Goal: Task Accomplishment & Management: Use online tool/utility

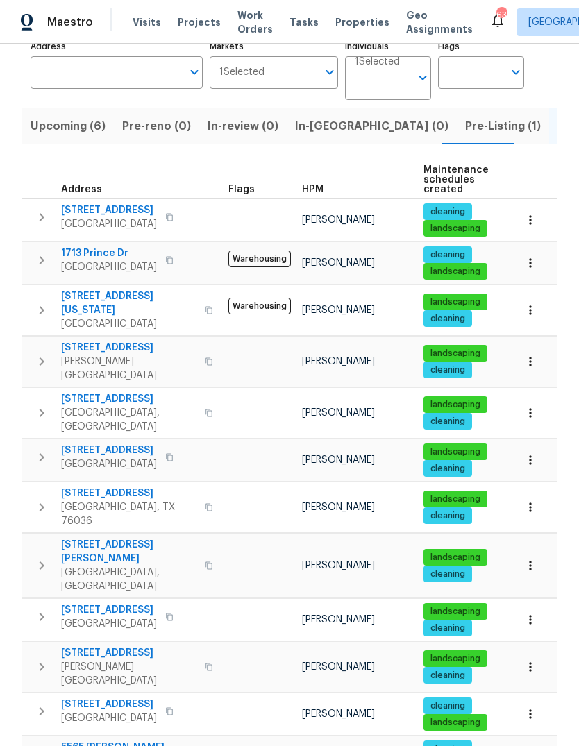
scroll to position [98, 0]
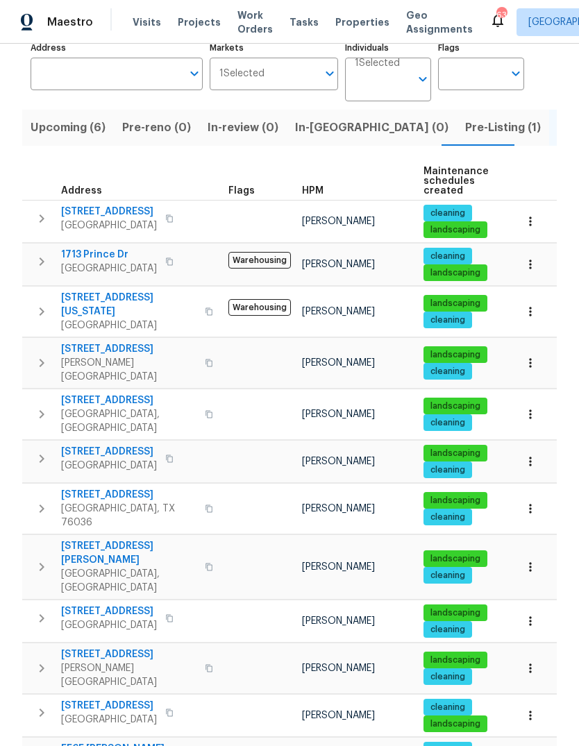
click at [205, 308] on icon "button" at bounding box center [208, 312] width 7 height 8
click at [205, 308] on icon "button" at bounding box center [209, 312] width 8 height 8
click at [169, 455] on icon "button" at bounding box center [169, 459] width 8 height 8
click at [169, 455] on icon "button" at bounding box center [169, 459] width 7 height 8
click at [173, 746] on icon "button" at bounding box center [177, 756] width 8 height 8
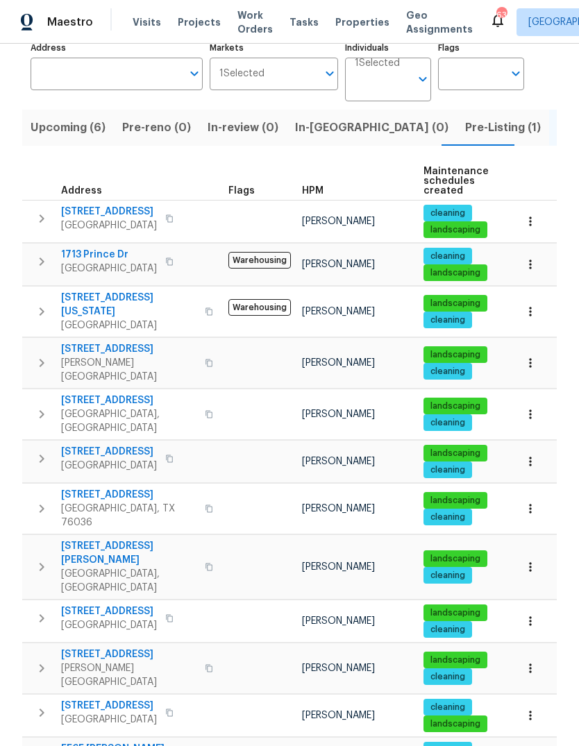
click at [173, 746] on icon "button" at bounding box center [177, 756] width 8 height 8
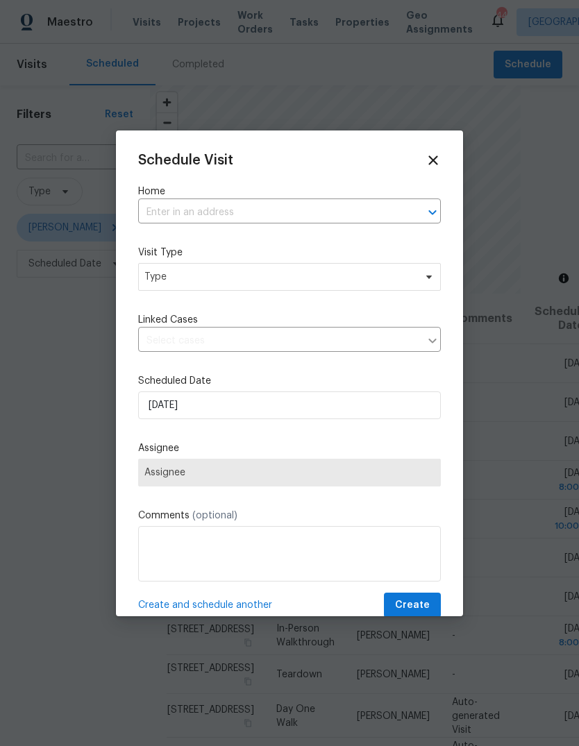
click at [229, 204] on input "text" at bounding box center [270, 213] width 264 height 22
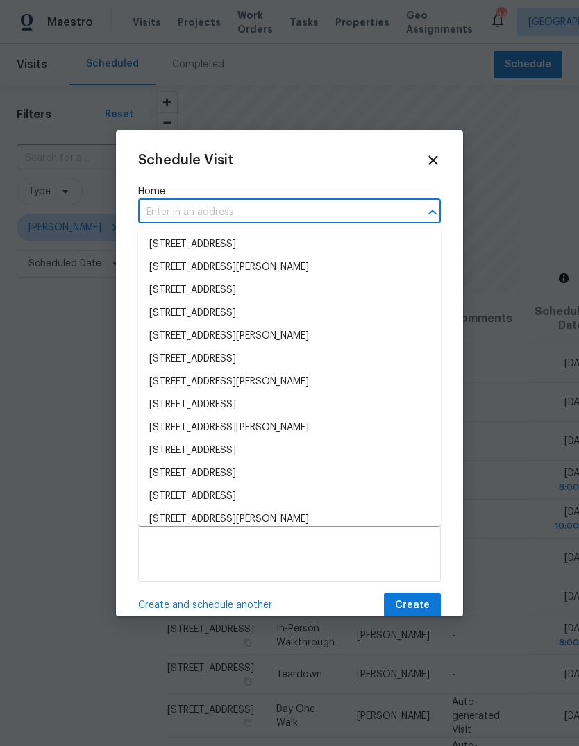
click at [153, 210] on input "text" at bounding box center [270, 213] width 264 height 22
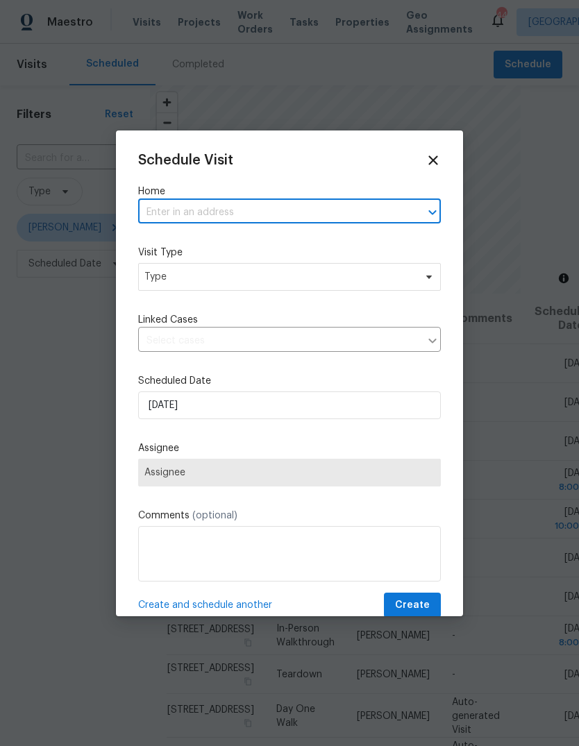
paste input "[STREET_ADDRESS][US_STATE]"
type input "[STREET_ADDRESS][US_STATE]"
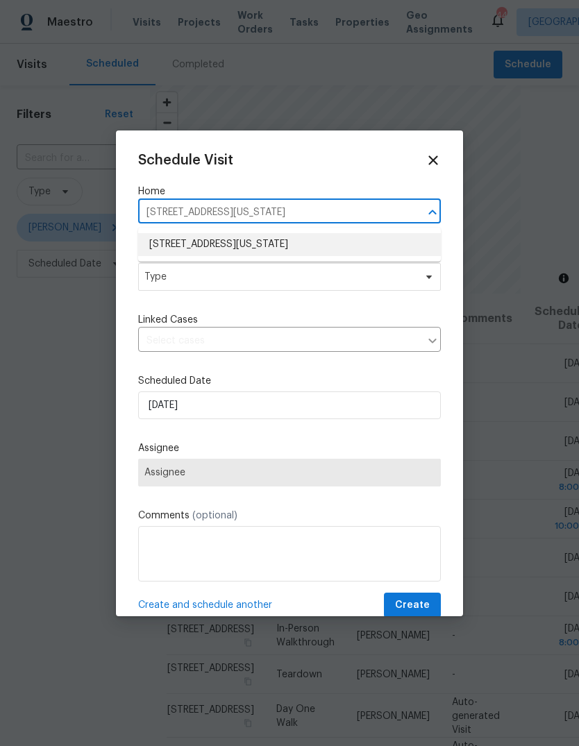
click at [235, 246] on li "[STREET_ADDRESS][US_STATE]" at bounding box center [289, 244] width 303 height 23
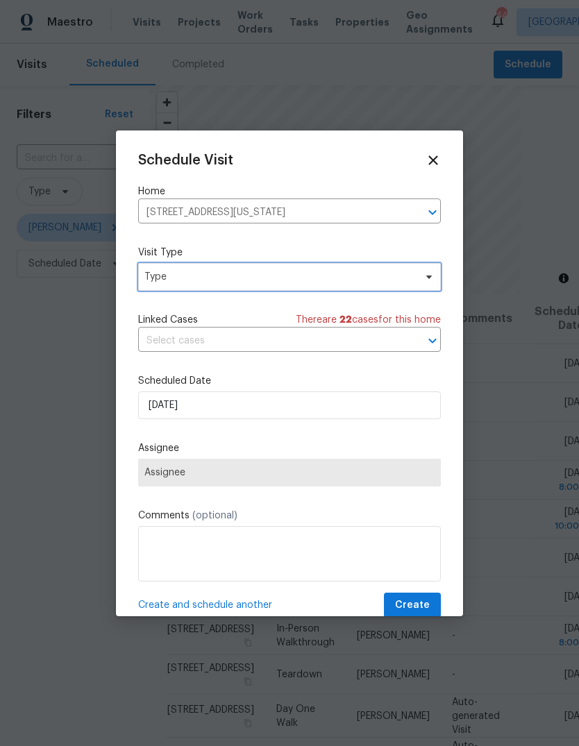
click at [235, 279] on span "Type" at bounding box center [279, 277] width 270 height 14
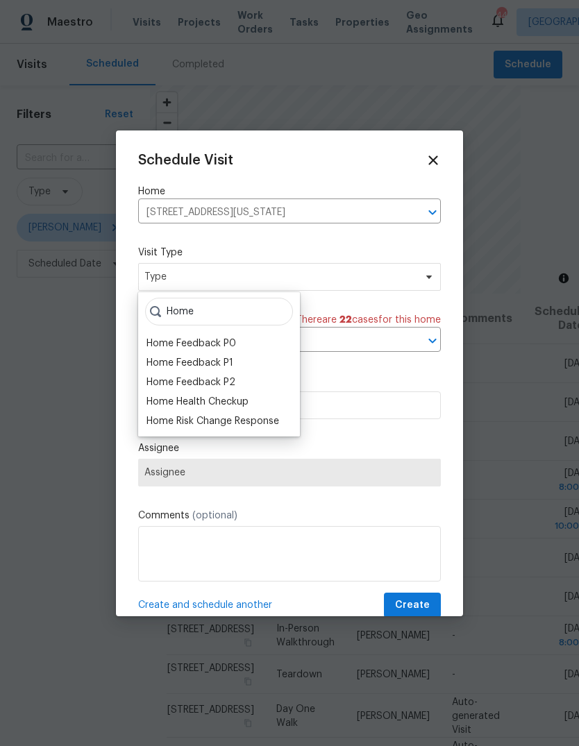
type input "Home"
click at [229, 405] on div "Home Health Checkup" at bounding box center [197, 402] width 102 height 14
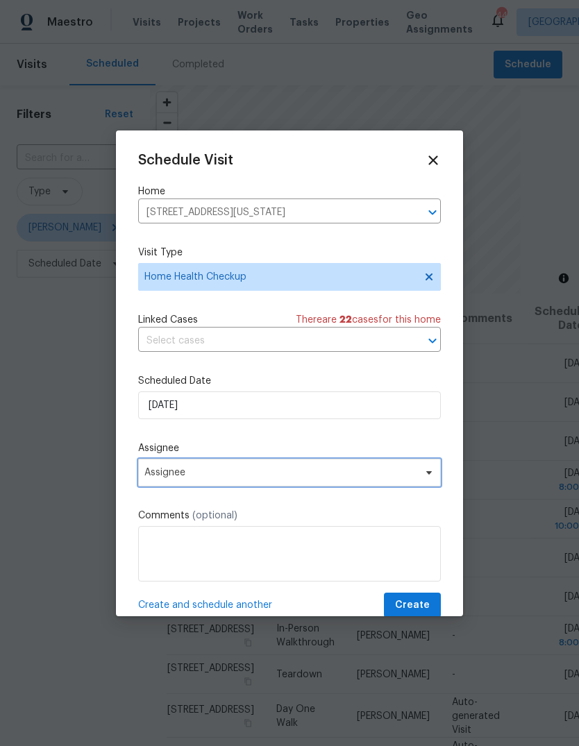
click at [230, 469] on span "Assignee" at bounding box center [289, 473] width 303 height 28
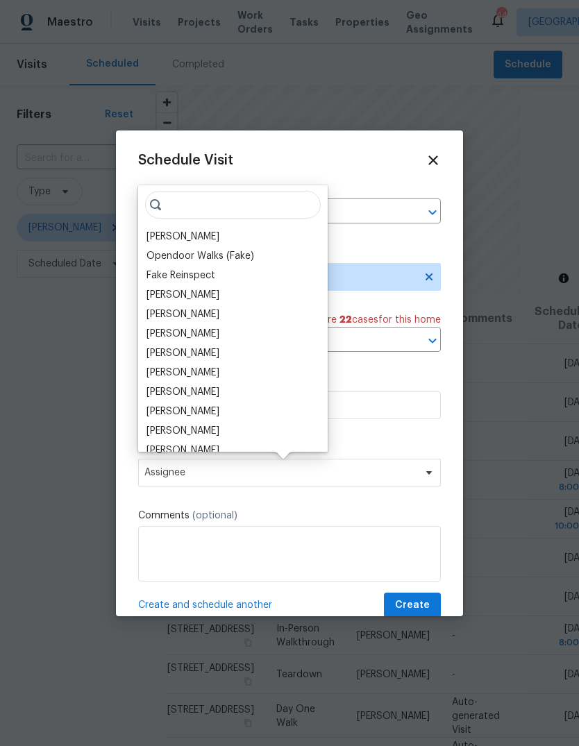
click at [196, 233] on div "[PERSON_NAME]" at bounding box center [182, 237] width 73 height 14
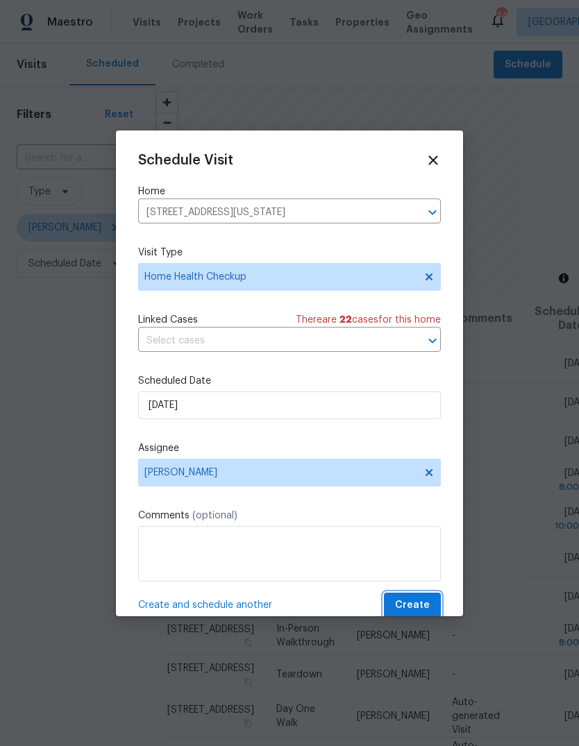
click at [414, 605] on span "Create" at bounding box center [412, 605] width 35 height 17
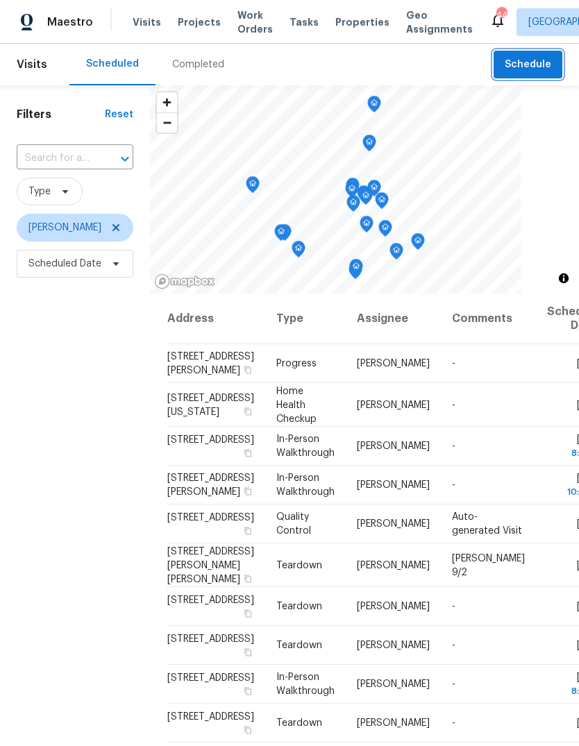
click at [525, 69] on span "Schedule" at bounding box center [528, 64] width 47 height 17
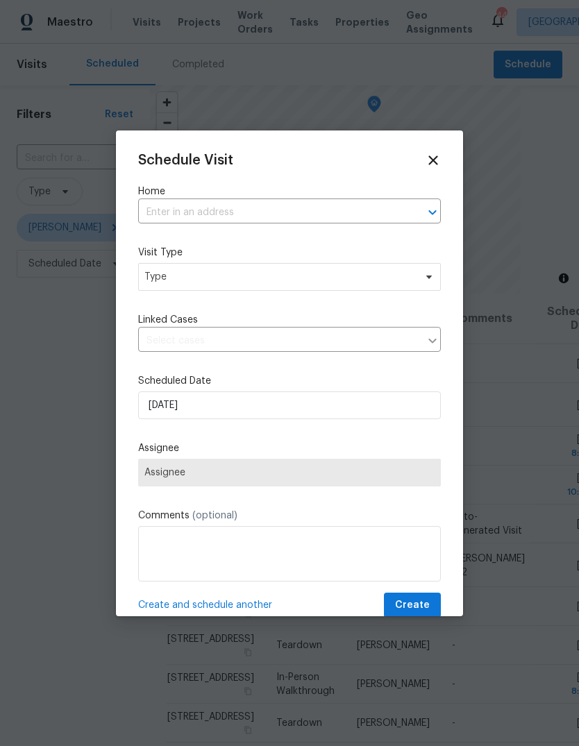
click at [230, 209] on input "text" at bounding box center [270, 213] width 264 height 22
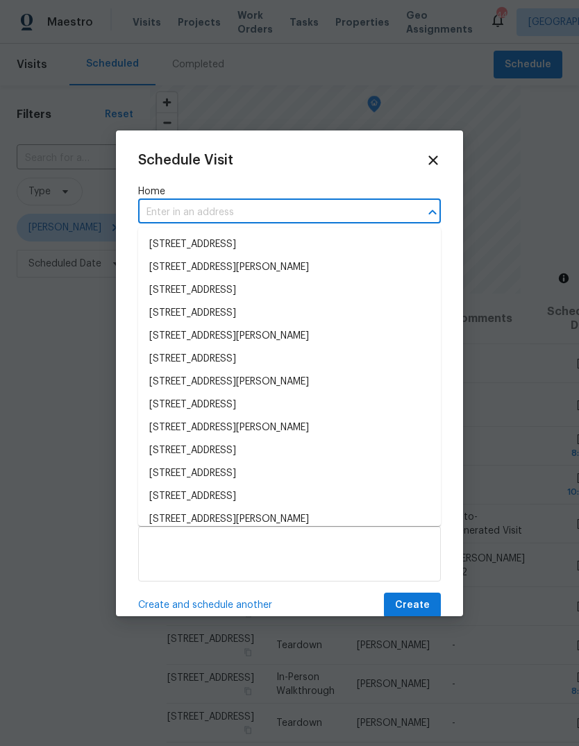
click at [161, 210] on input "text" at bounding box center [270, 213] width 264 height 22
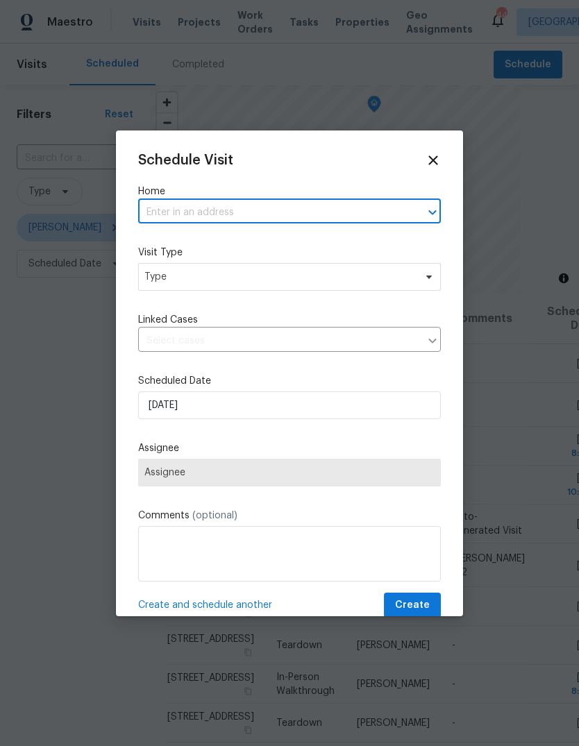
paste input "[STREET_ADDRESS]"
type input "[STREET_ADDRESS]"
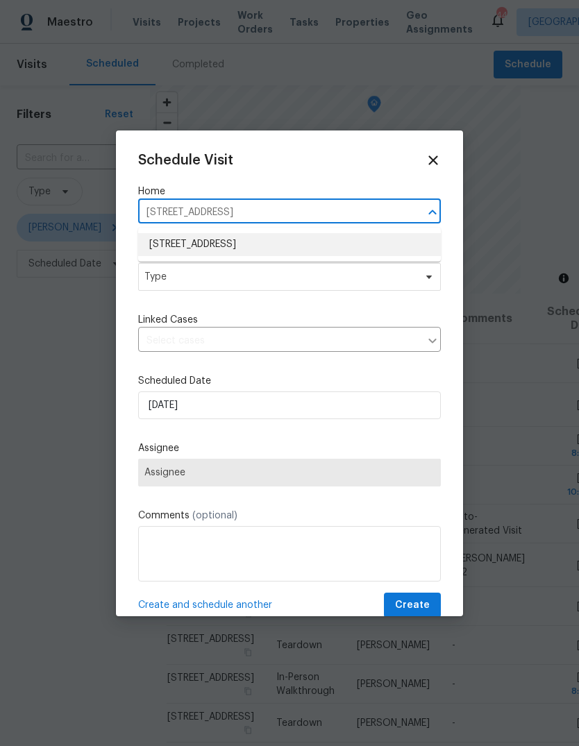
click at [245, 247] on li "[STREET_ADDRESS]" at bounding box center [289, 244] width 303 height 23
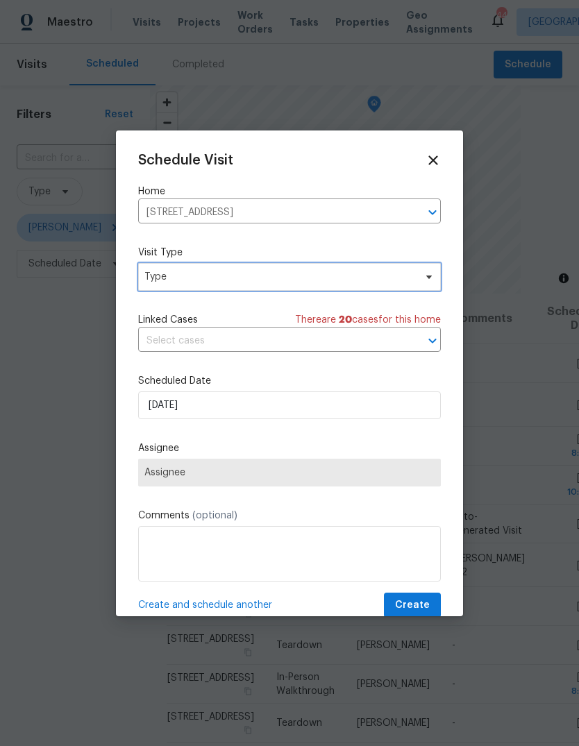
click at [228, 284] on span "Type" at bounding box center [279, 277] width 270 height 14
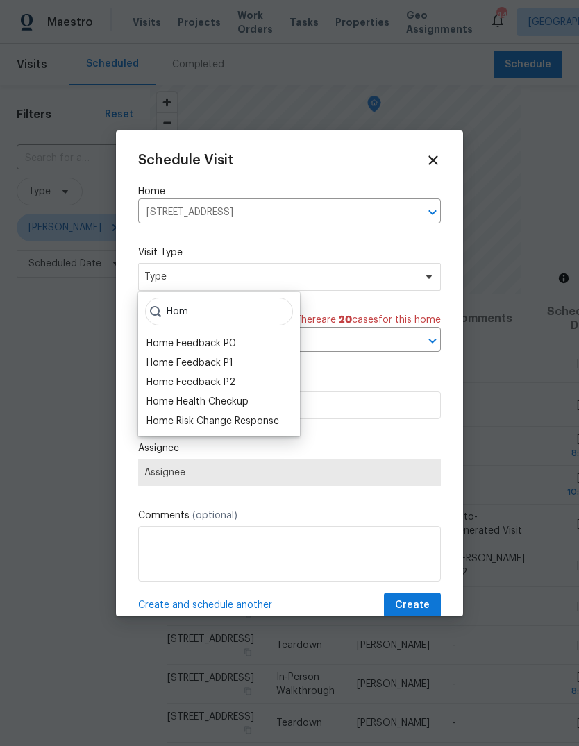
type input "Hom"
click at [230, 395] on div "Home Health Checkup" at bounding box center [197, 402] width 102 height 14
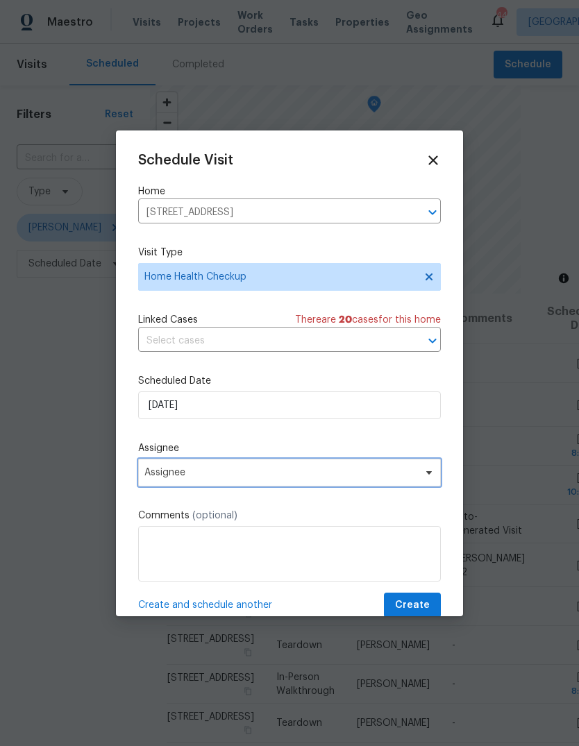
click at [255, 473] on span "Assignee" at bounding box center [280, 472] width 272 height 11
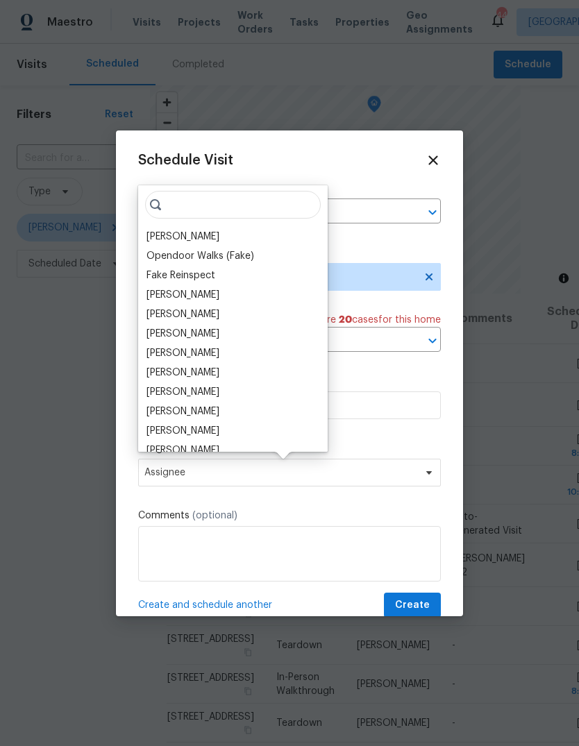
click at [196, 233] on div "[PERSON_NAME]" at bounding box center [182, 237] width 73 height 14
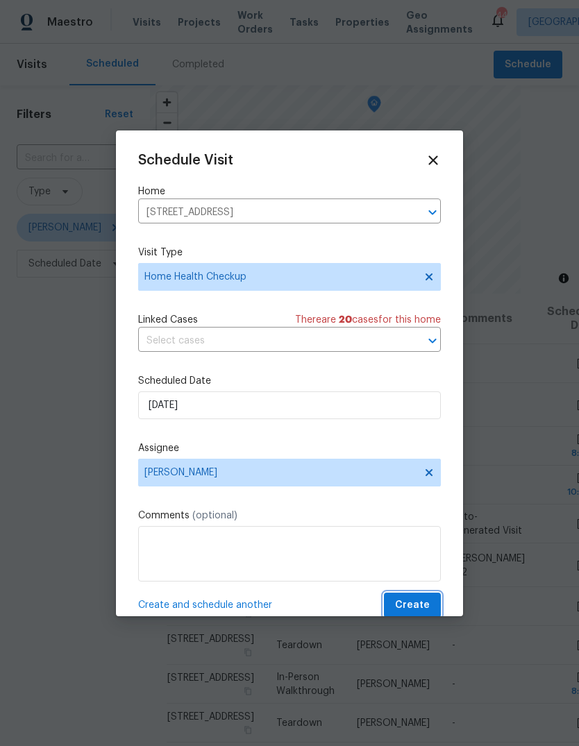
click at [400, 609] on span "Create" at bounding box center [412, 605] width 35 height 17
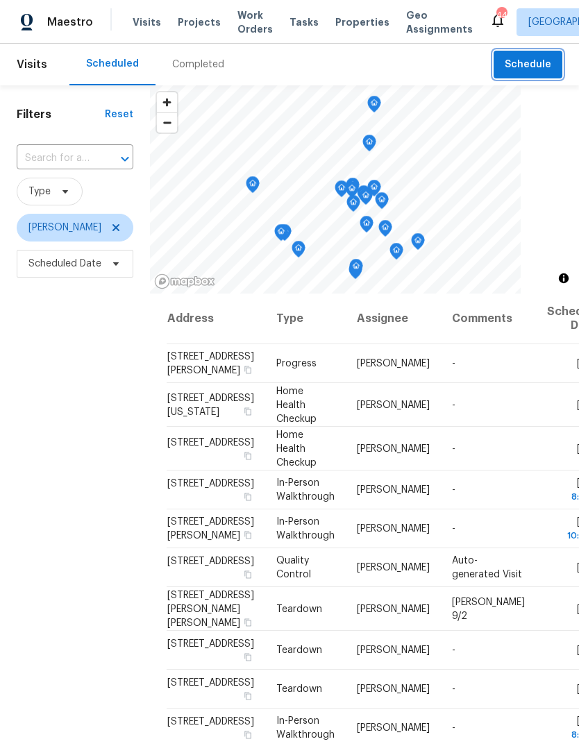
click at [530, 69] on span "Schedule" at bounding box center [528, 64] width 47 height 17
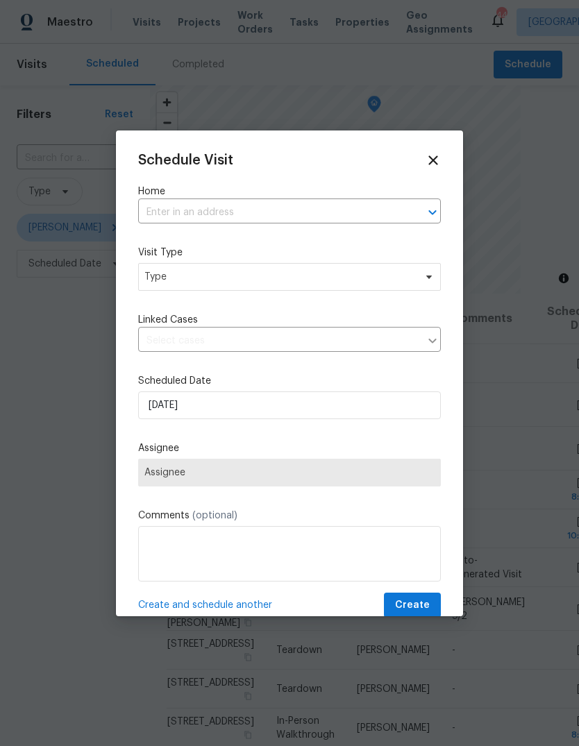
click at [244, 208] on input "text" at bounding box center [270, 213] width 264 height 22
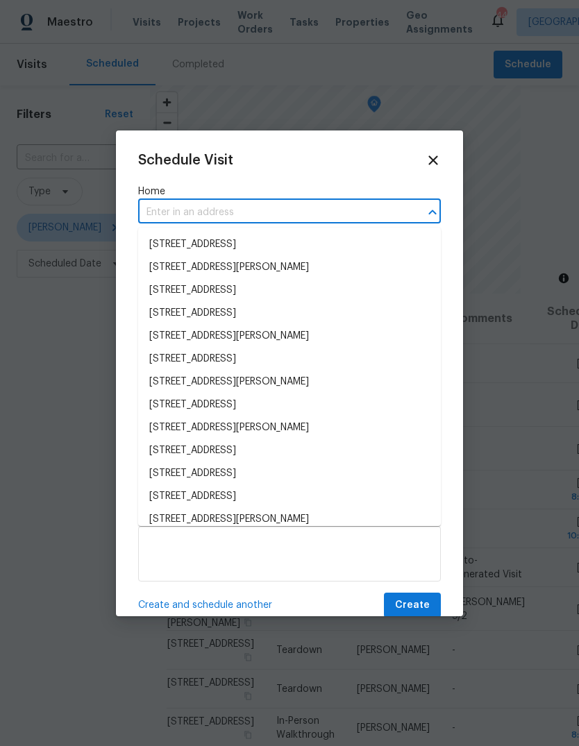
click at [176, 212] on input "text" at bounding box center [270, 213] width 264 height 22
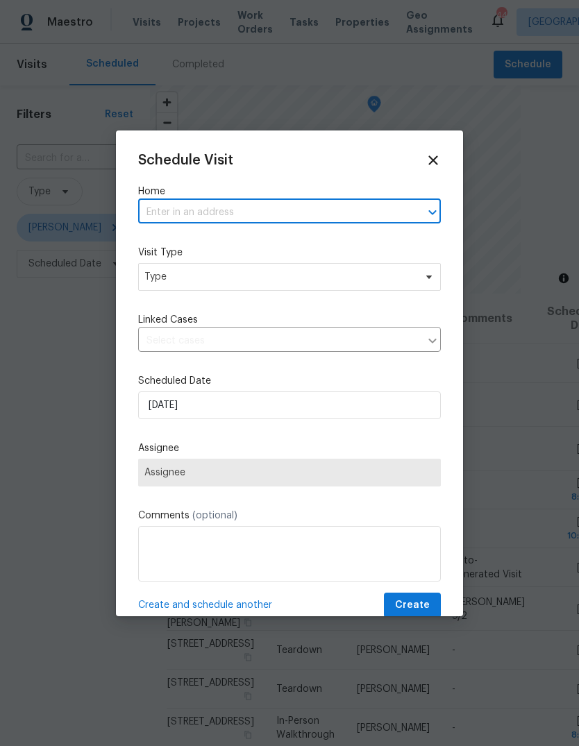
paste input "[STREET_ADDRESS]"
type input "[STREET_ADDRESS]"
click at [256, 246] on li "[STREET_ADDRESS][PERSON_NAME]" at bounding box center [289, 244] width 303 height 23
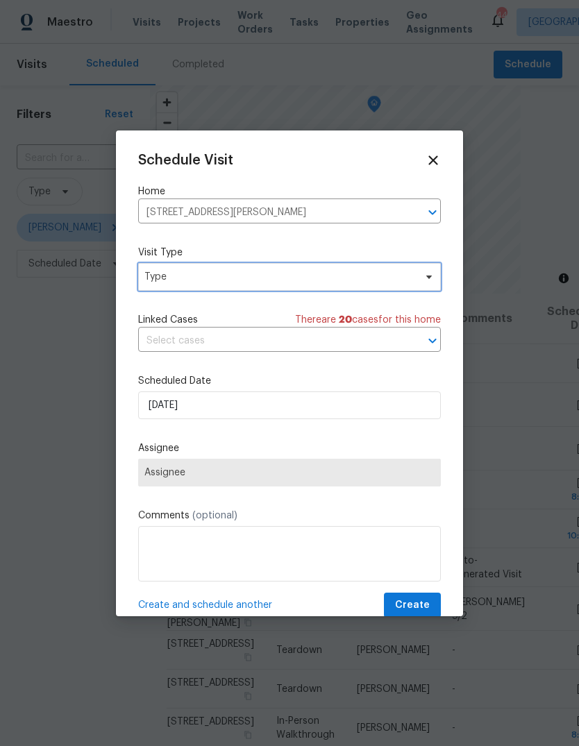
click at [242, 278] on span "Type" at bounding box center [279, 277] width 270 height 14
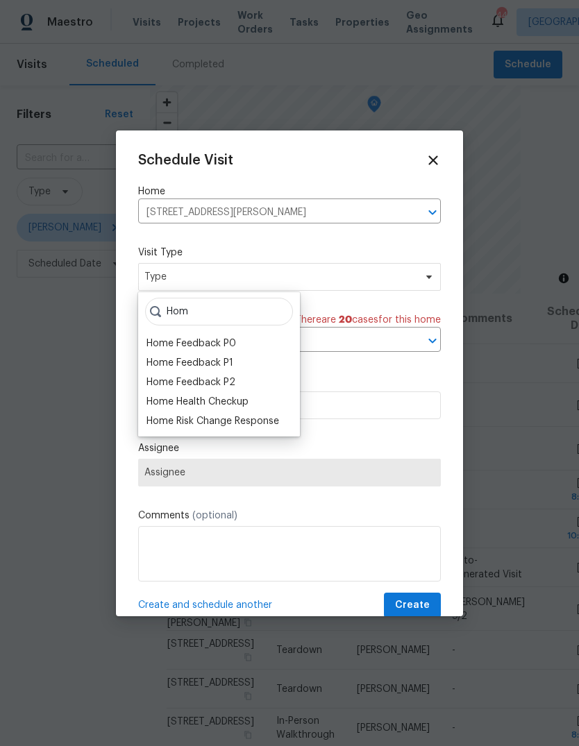
type input "Hom"
click at [228, 400] on div "Home Health Checkup" at bounding box center [197, 402] width 102 height 14
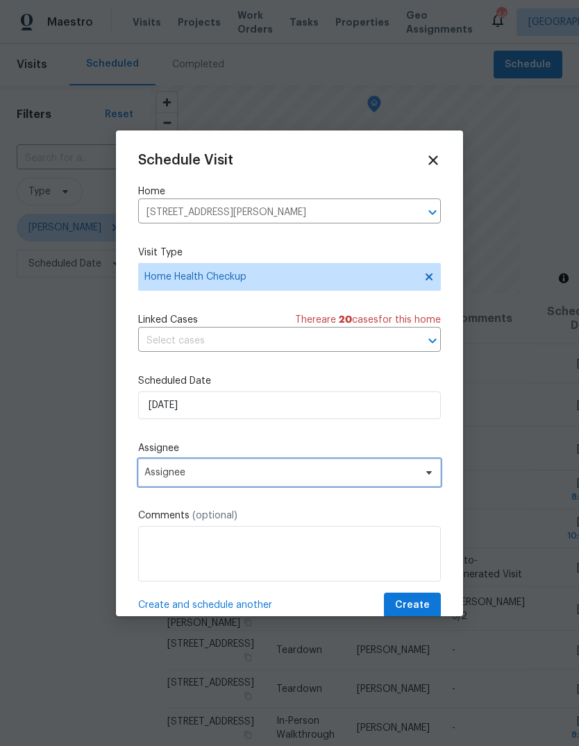
click at [223, 477] on span "Assignee" at bounding box center [280, 472] width 272 height 11
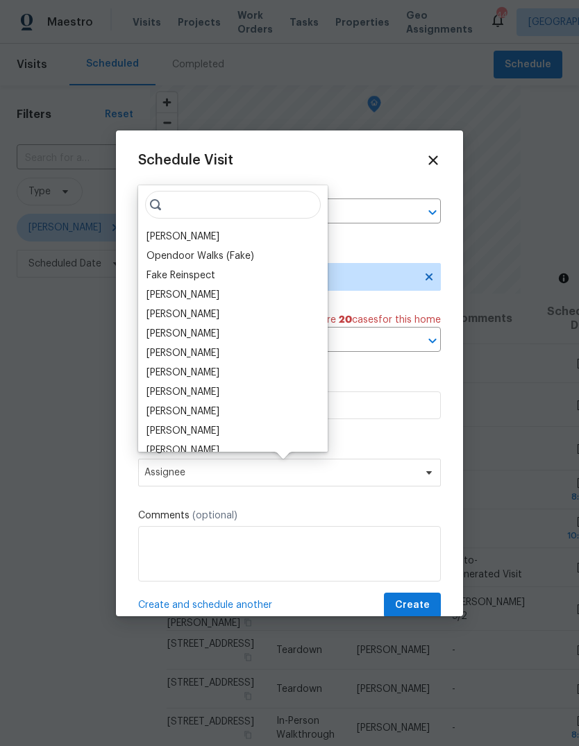
click at [188, 239] on div "[PERSON_NAME]" at bounding box center [182, 237] width 73 height 14
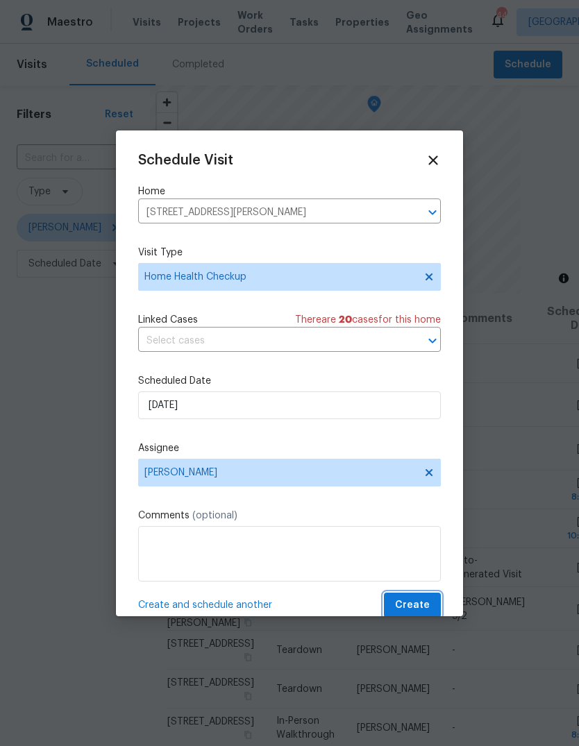
click at [411, 603] on span "Create" at bounding box center [412, 605] width 35 height 17
